Goal: Information Seeking & Learning: Learn about a topic

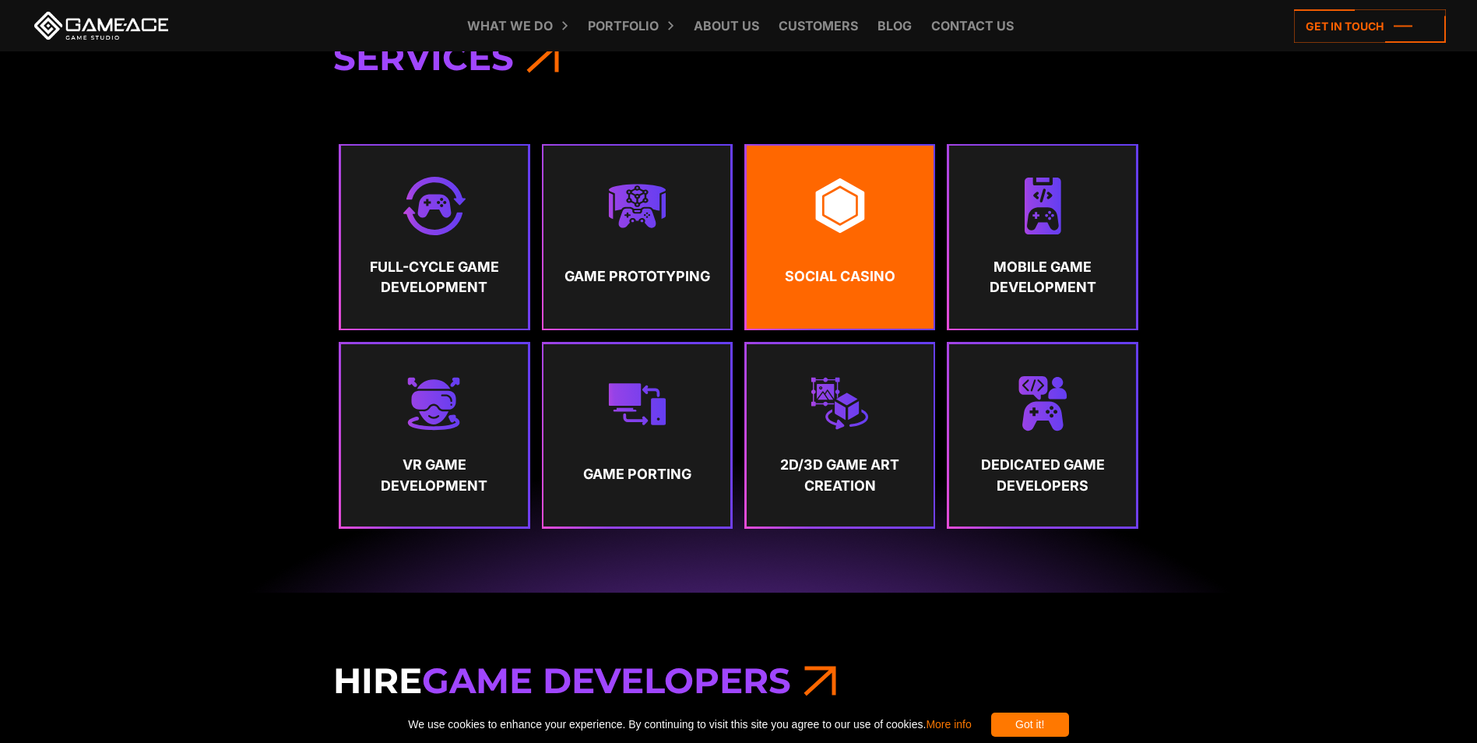
scroll to position [857, 0]
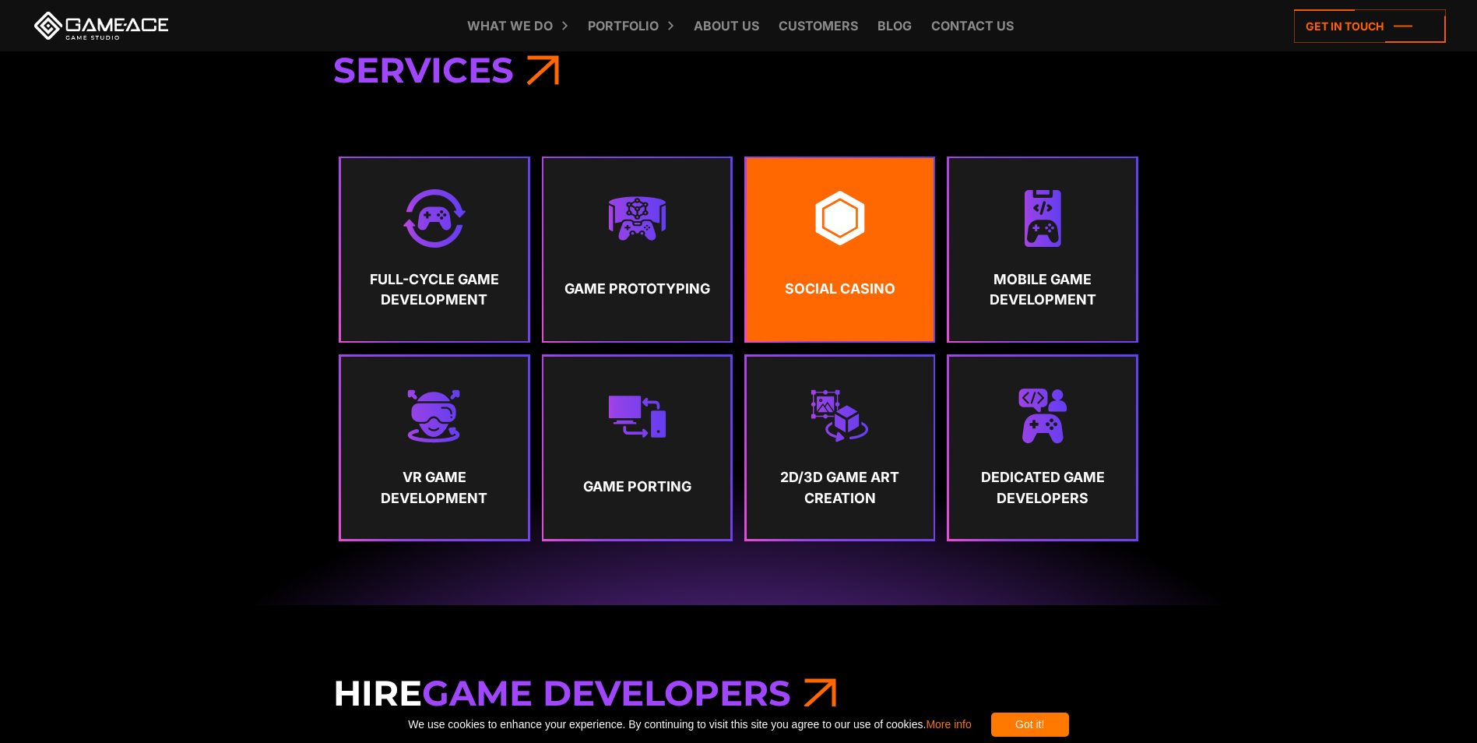
click at [888, 209] on link "Social Casino" at bounding box center [840, 249] width 187 height 182
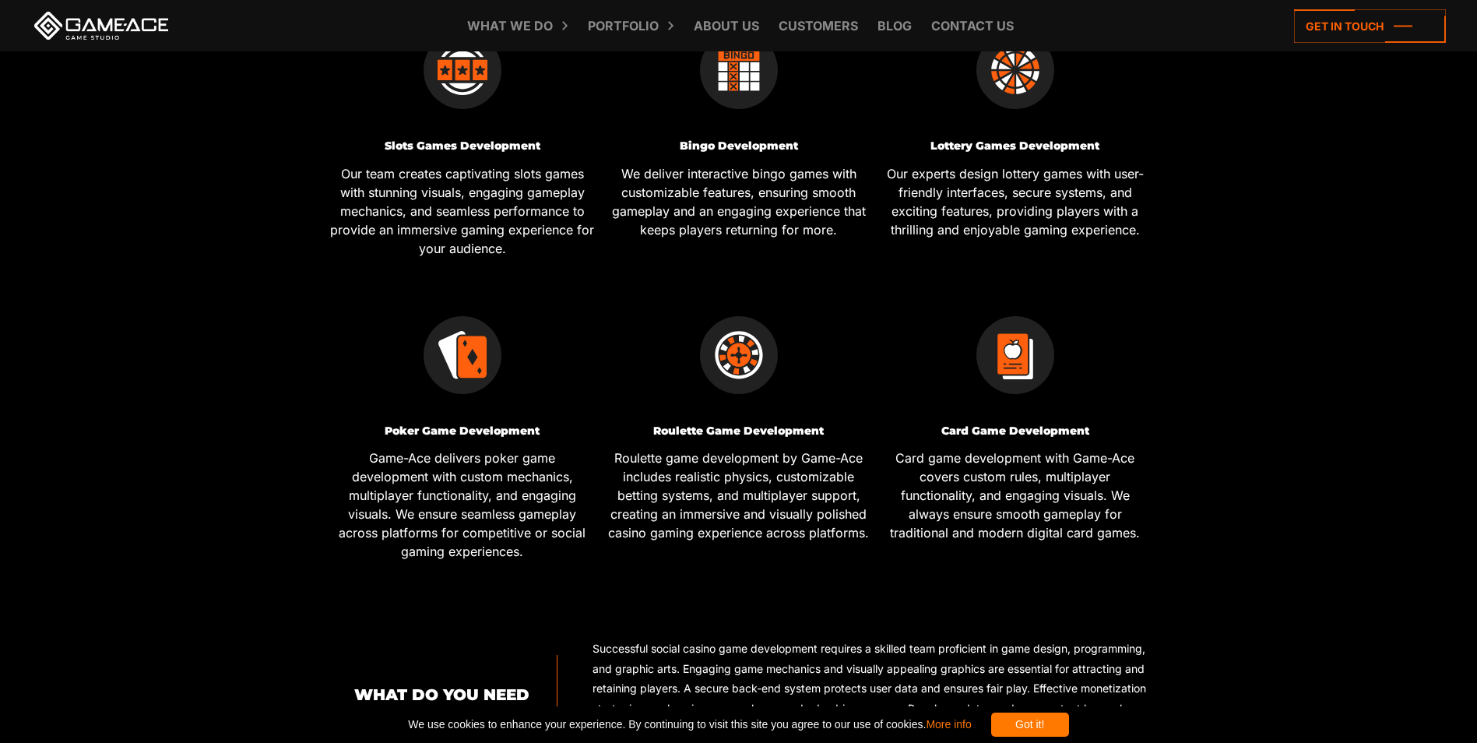
scroll to position [857, 0]
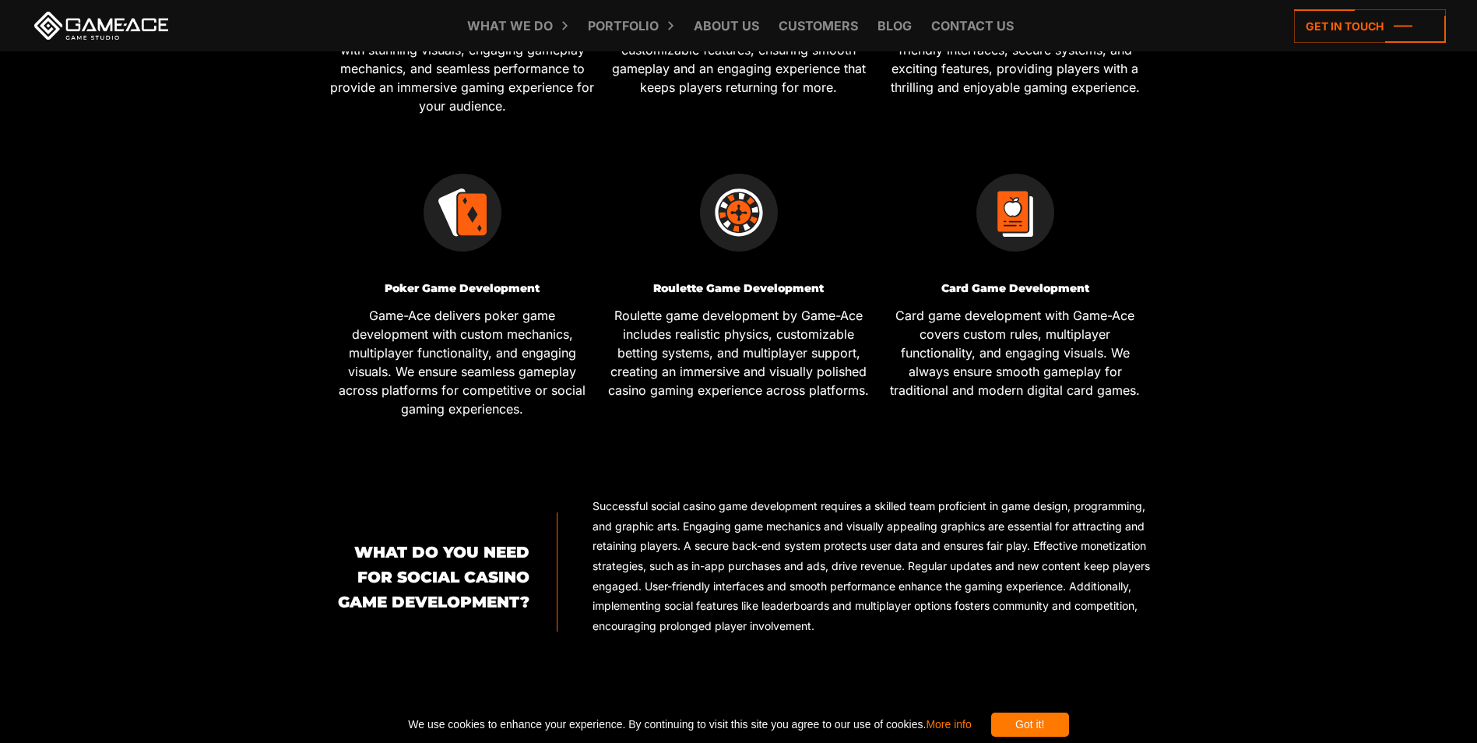
click at [466, 330] on p "Game-Ace delivers poker game development with custom mechanics, multiplayer fun…" at bounding box center [462, 362] width 265 height 112
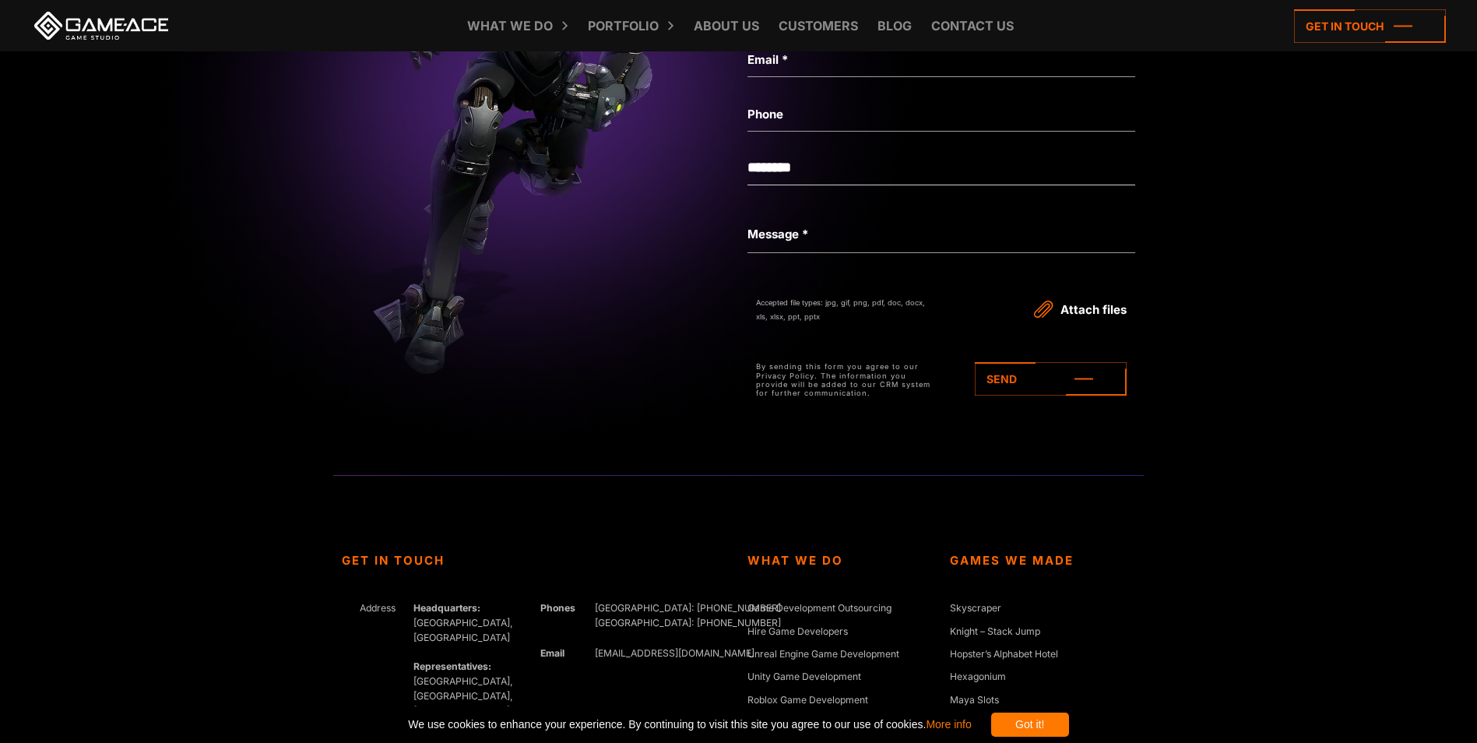
scroll to position [4750, 0]
